Goal: Task Accomplishment & Management: Complete application form

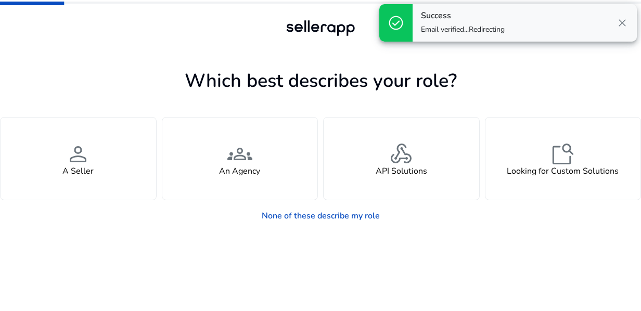
click at [619, 23] on span "close" at bounding box center [622, 23] width 12 height 12
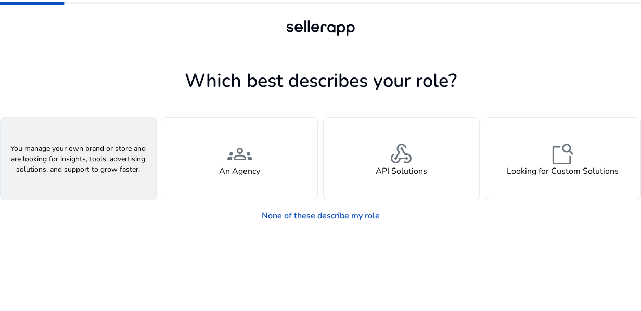
click at [101, 176] on div "person A Seller" at bounding box center [79, 159] width 156 height 82
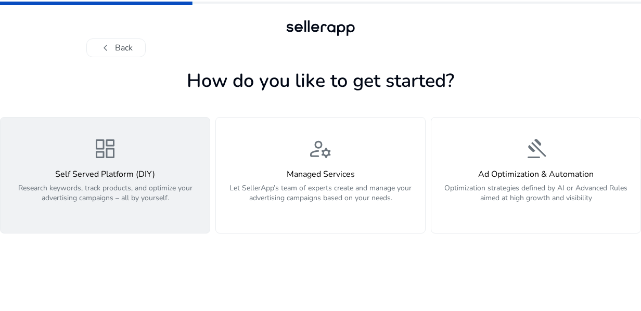
click at [139, 186] on p "Research keywords, track products, and optimize your advertising campaigns – al…" at bounding box center [105, 198] width 197 height 31
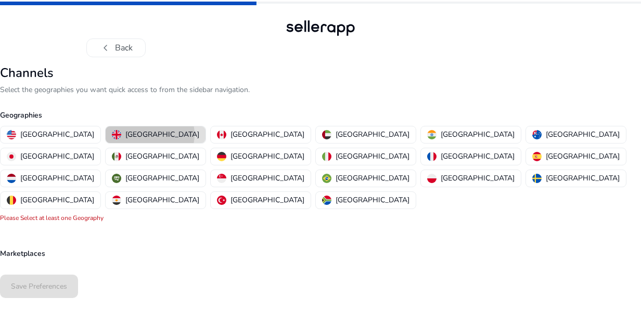
click at [125, 134] on p "[GEOGRAPHIC_DATA]" at bounding box center [162, 134] width 74 height 11
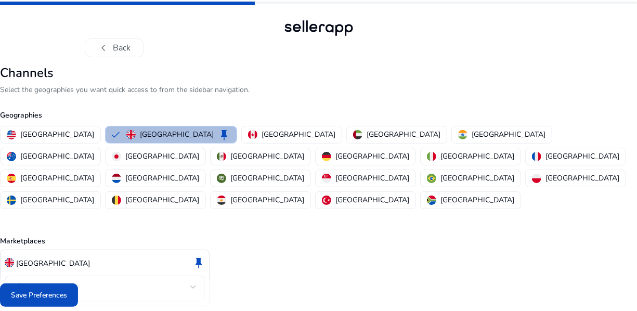
scroll to position [12, 0]
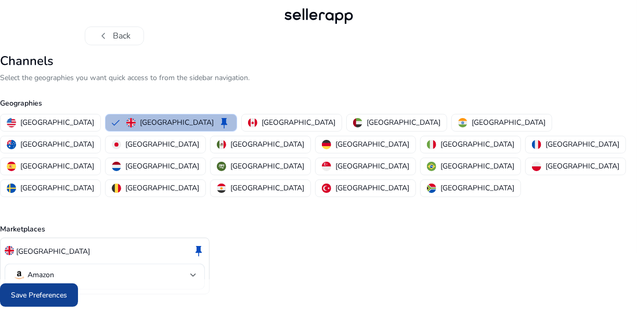
click at [59, 303] on span at bounding box center [39, 295] width 78 height 25
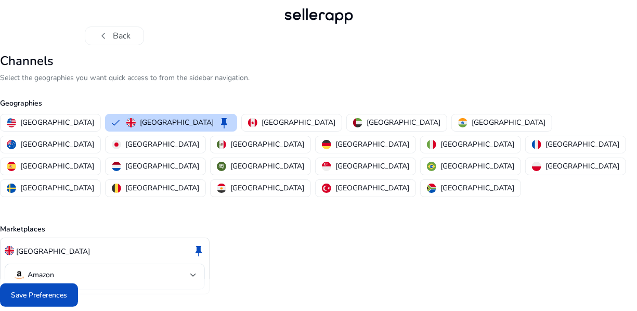
scroll to position [0, 0]
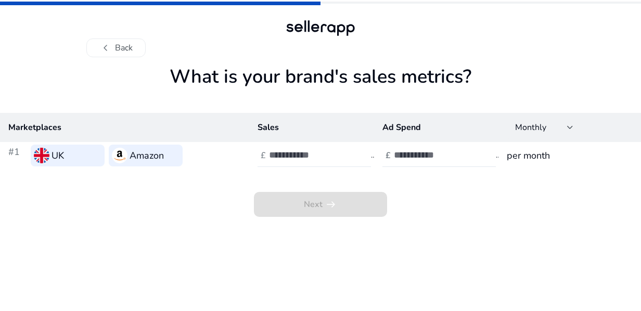
click at [301, 158] on input "number" at bounding box center [304, 154] width 70 height 11
type input "***"
click at [396, 154] on input "number" at bounding box center [429, 154] width 70 height 11
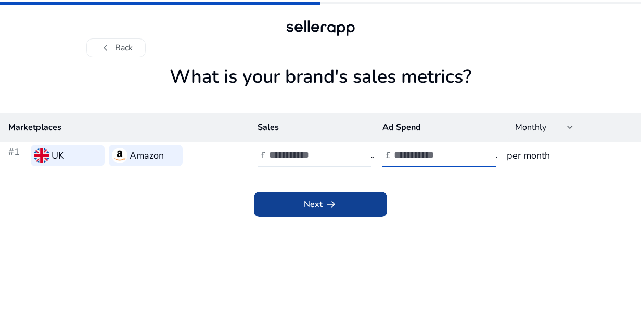
type input "**"
click at [356, 198] on span at bounding box center [320, 204] width 133 height 25
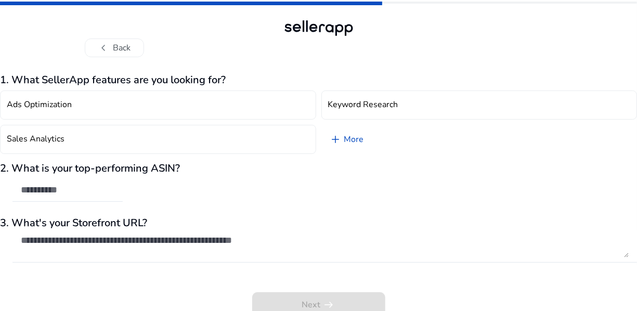
scroll to position [6, 0]
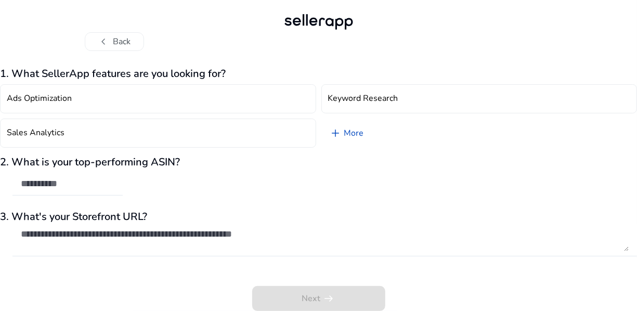
click at [282, 288] on div "Next arrow_right_alt" at bounding box center [318, 292] width 637 height 40
click at [233, 152] on div "1. What SellerApp features are you looking for? Ads Optimization Keyword Resear…" at bounding box center [318, 189] width 637 height 243
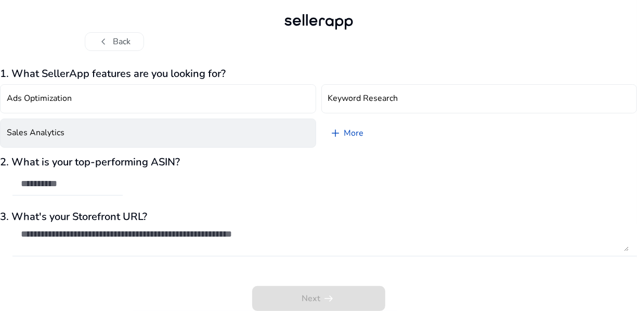
click at [230, 140] on button "Sales Analytics" at bounding box center [158, 133] width 316 height 29
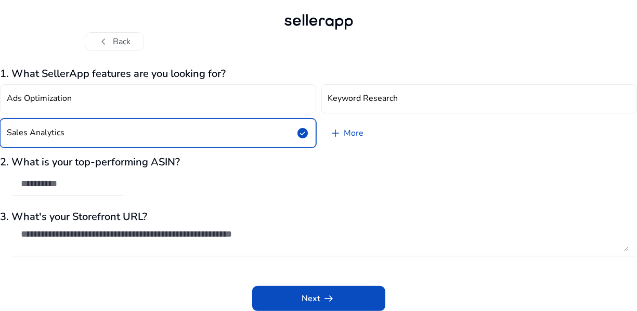
click at [203, 185] on div "2. What is your top-performing ASIN?" at bounding box center [318, 181] width 637 height 50
click at [191, 190] on div "2. What is your top-performing ASIN?" at bounding box center [318, 181] width 637 height 50
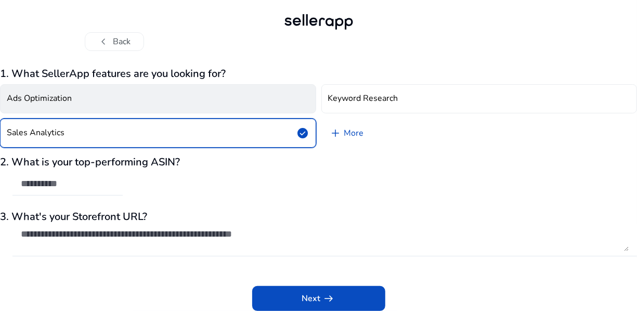
click at [186, 100] on button "Ads Optimization" at bounding box center [158, 98] width 316 height 29
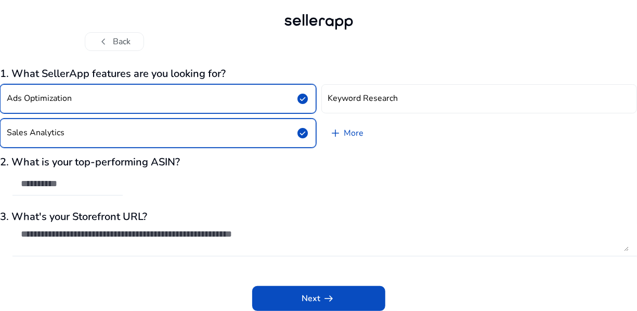
click at [193, 93] on button "Ads Optimization check_circle" at bounding box center [158, 98] width 316 height 29
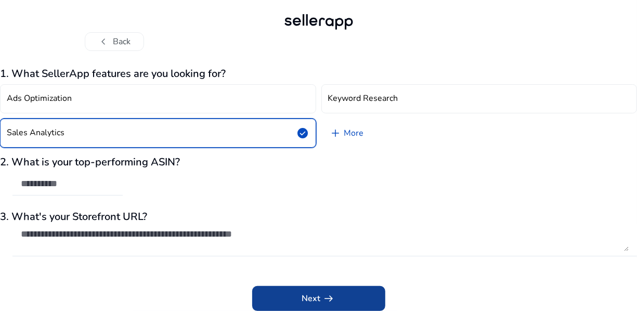
click at [321, 293] on app-icon "arrow_right_alt" at bounding box center [328, 298] width 15 height 12
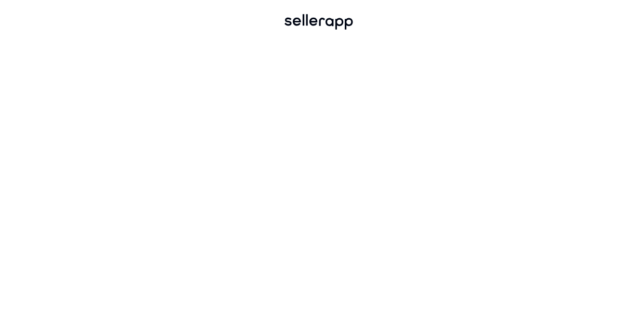
scroll to position [0, 0]
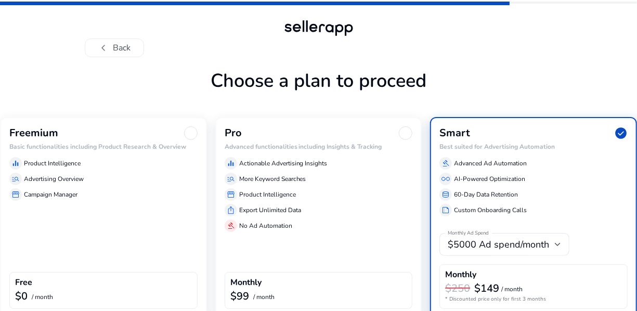
click at [116, 179] on div "manage_search Advertising Overview" at bounding box center [103, 179] width 188 height 12
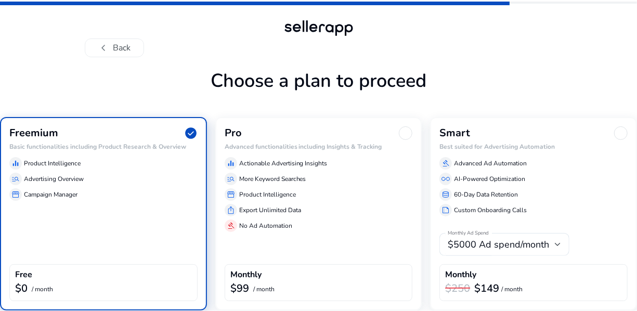
scroll to position [45, 0]
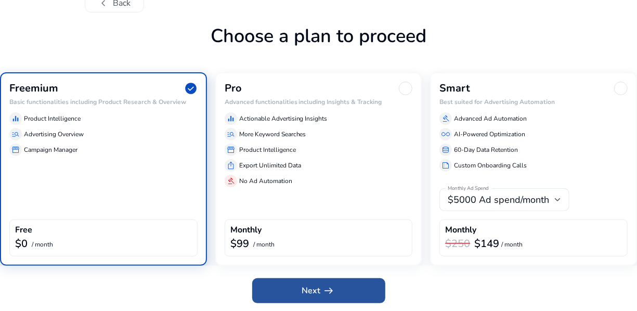
click at [291, 285] on span at bounding box center [318, 290] width 133 height 25
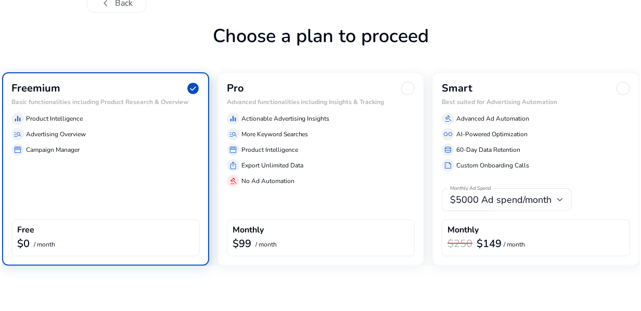
scroll to position [0, 0]
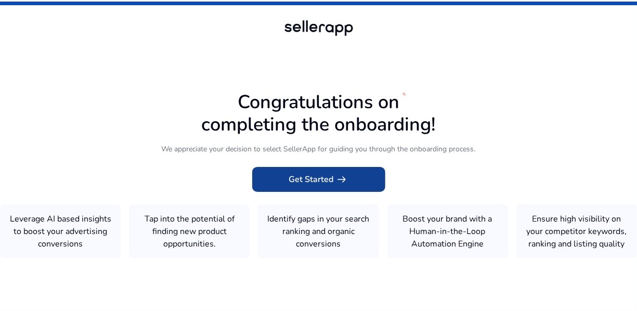
click at [292, 173] on span at bounding box center [318, 179] width 133 height 25
